Goal: Submit feedback/report problem

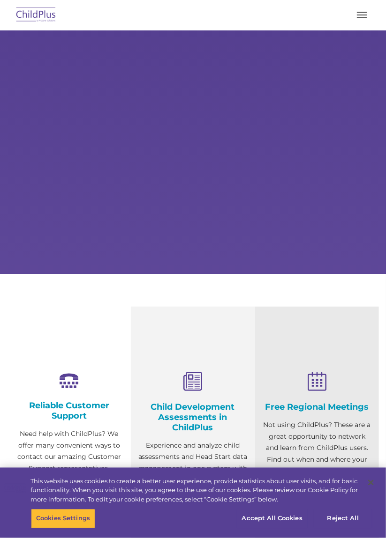
select select "MEDIUM"
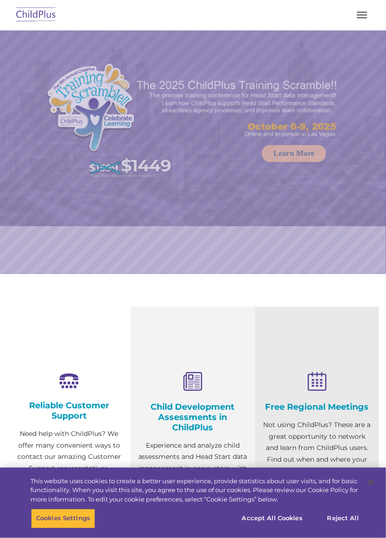
select select "MEDIUM"
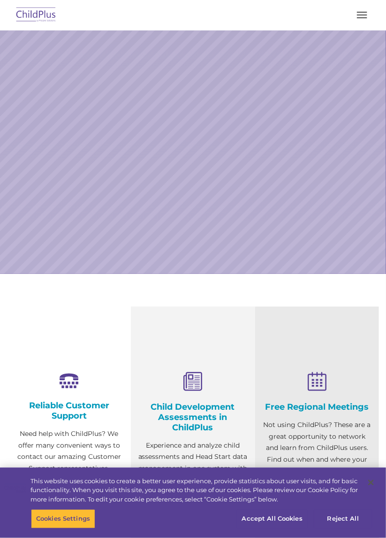
select select "MEDIUM"
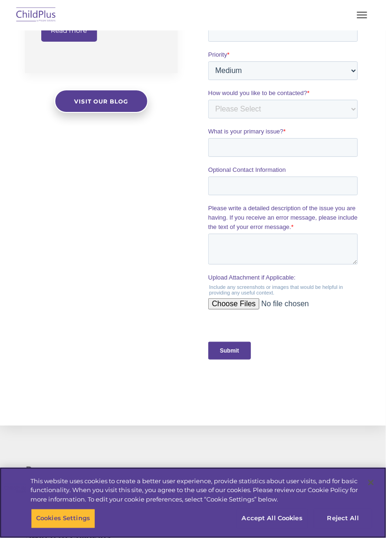
scroll to position [803, 0]
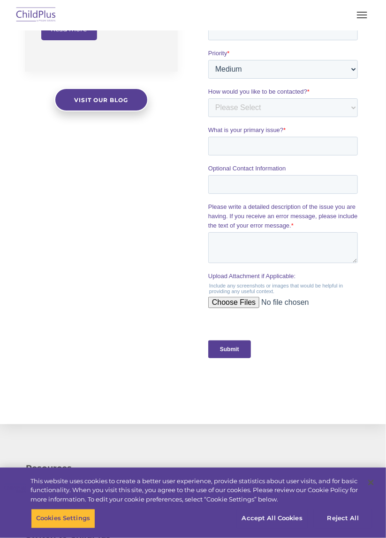
click at [236, 350] on input "Submit" at bounding box center [229, 350] width 43 height 18
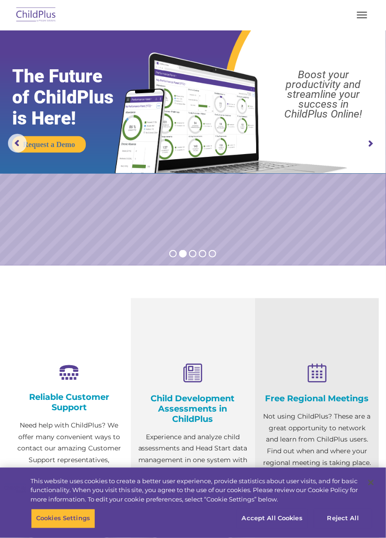
scroll to position [0, 0]
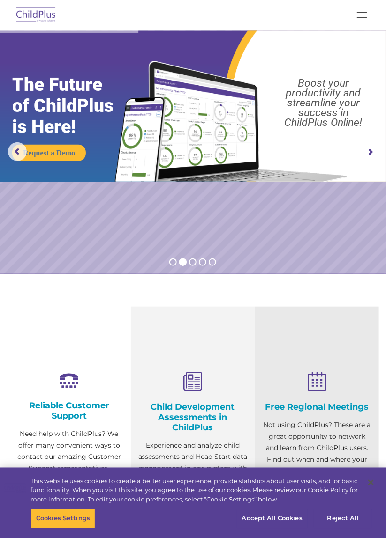
click at [44, 31] on rs-progress-bar at bounding box center [69, 31] width 138 height 2
click at [45, 23] on img at bounding box center [36, 15] width 44 height 22
click at [45, 21] on img at bounding box center [36, 15] width 44 height 22
click at [37, 17] on img at bounding box center [36, 15] width 44 height 22
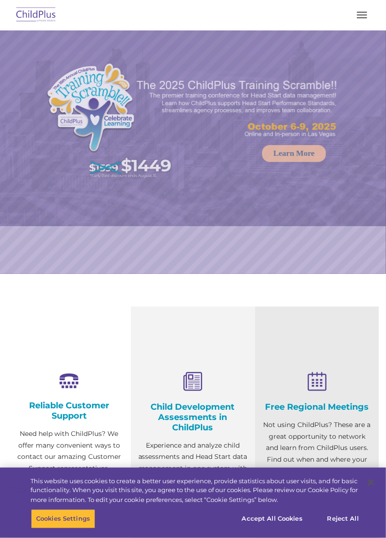
select select "MEDIUM"
